Goal: Task Accomplishment & Management: Use online tool/utility

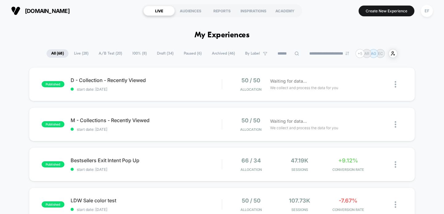
click at [113, 50] on span "A/B Test ( 20 )" at bounding box center [110, 53] width 33 height 8
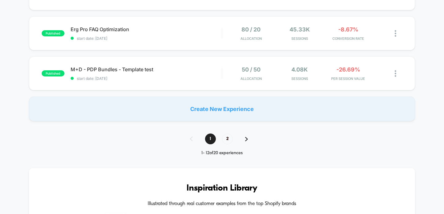
scroll to position [454, 0]
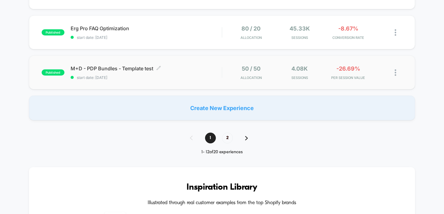
click at [211, 76] on span "start date: [DATE]" at bounding box center [146, 77] width 151 height 5
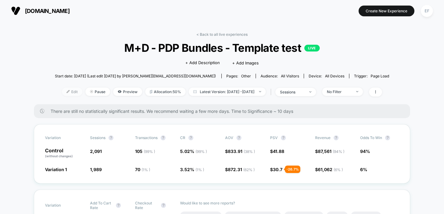
click at [62, 88] on span "Edit" at bounding box center [72, 92] width 20 height 8
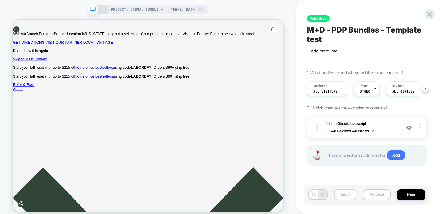
click at [347, 194] on button "Save" at bounding box center [345, 194] width 23 height 11
click at [420, 197] on button "Next" at bounding box center [411, 194] width 29 height 11
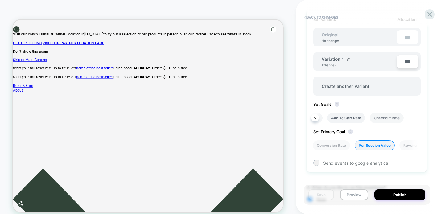
scroll to position [233, 0]
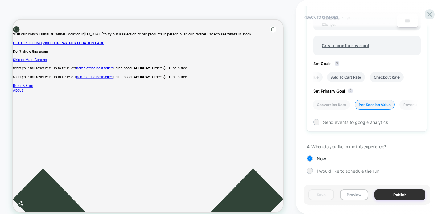
click at [394, 194] on button "Publish" at bounding box center [399, 194] width 51 height 11
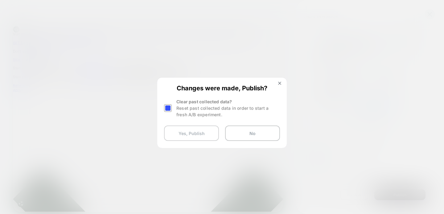
click at [191, 130] on button "Yes, Publish" at bounding box center [191, 132] width 55 height 15
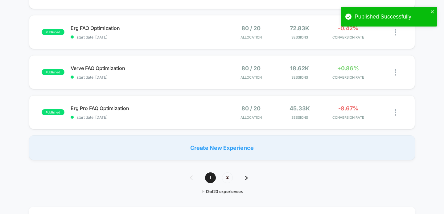
scroll to position [458, 0]
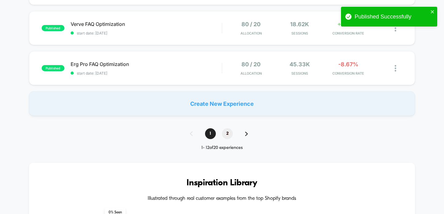
click at [227, 130] on span "2" at bounding box center [227, 133] width 11 height 11
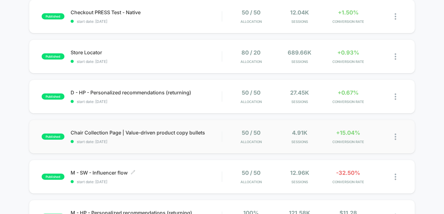
scroll to position [127, 0]
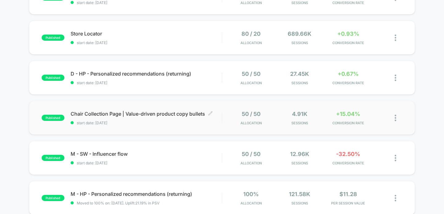
click at [207, 121] on span "start date: [DATE]" at bounding box center [146, 123] width 151 height 5
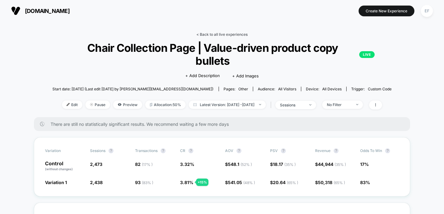
click at [229, 34] on link "< Back to all live experiences" at bounding box center [221, 34] width 51 height 5
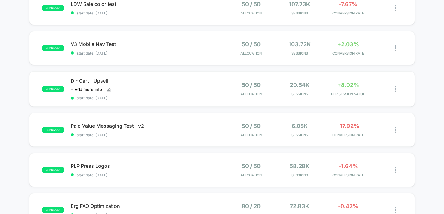
scroll to position [256, 0]
